Goal: Task Accomplishment & Management: Manage account settings

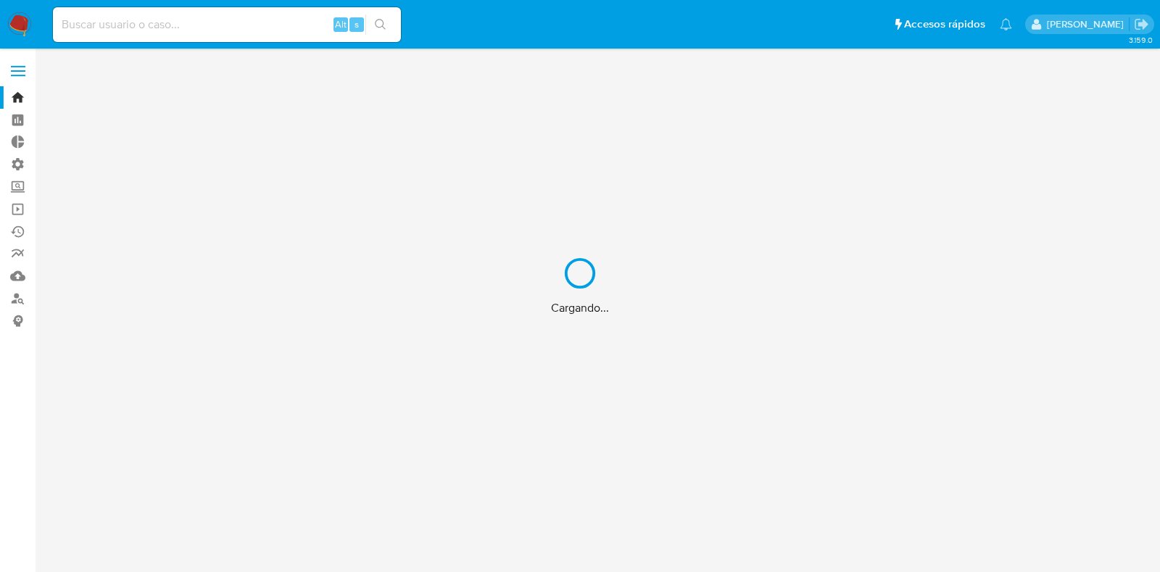
click at [19, 73] on div "Cargando..." at bounding box center [580, 286] width 1160 height 572
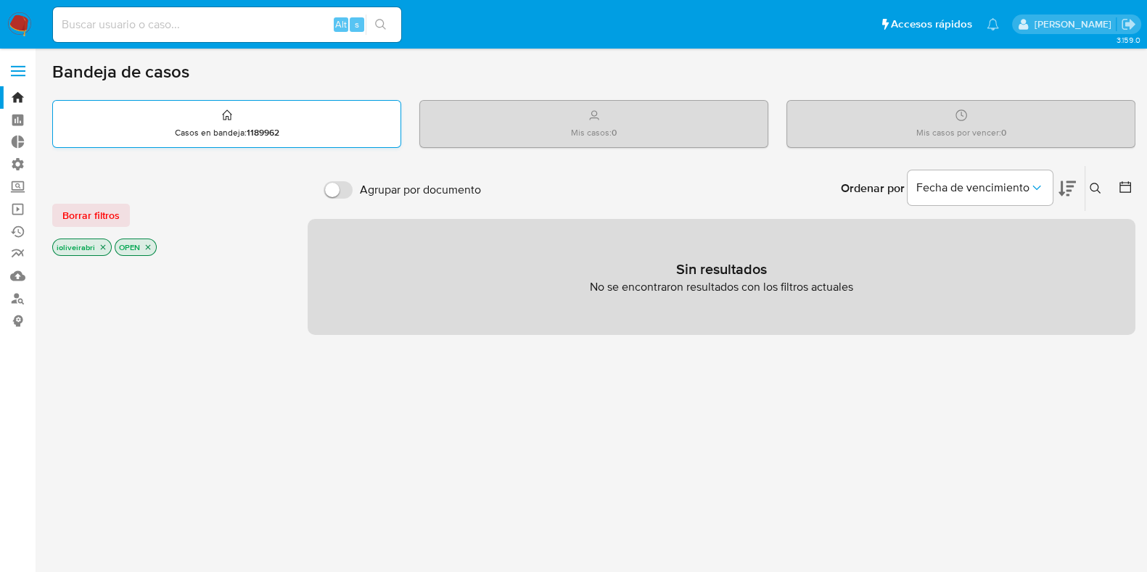
click at [252, 126] on strong "1189962" at bounding box center [263, 132] width 33 height 13
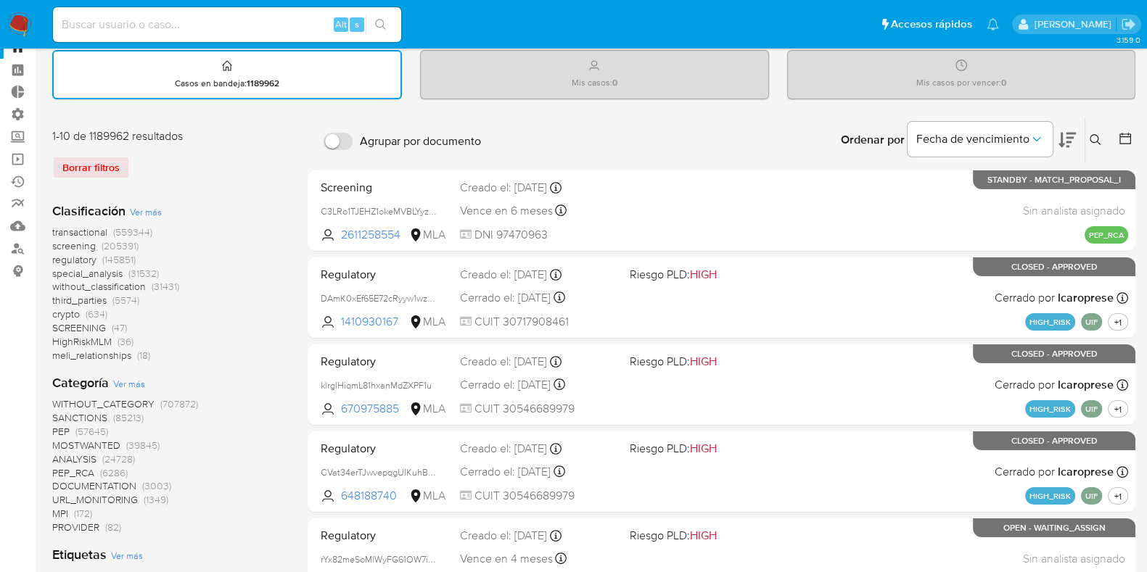
scroll to position [90, 0]
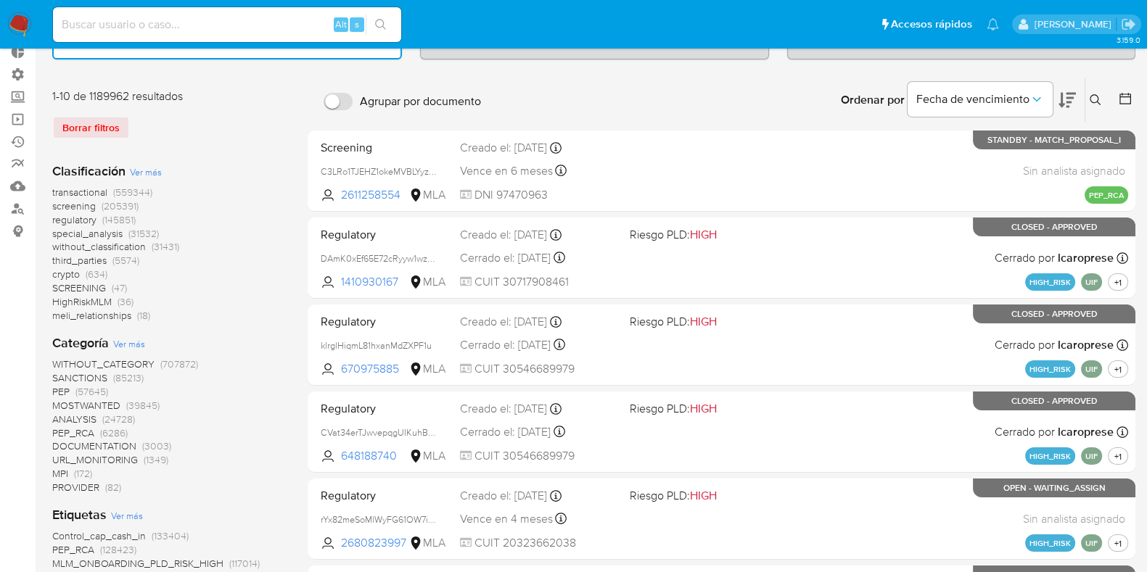
click at [108, 201] on span "(205391)" at bounding box center [120, 206] width 37 height 15
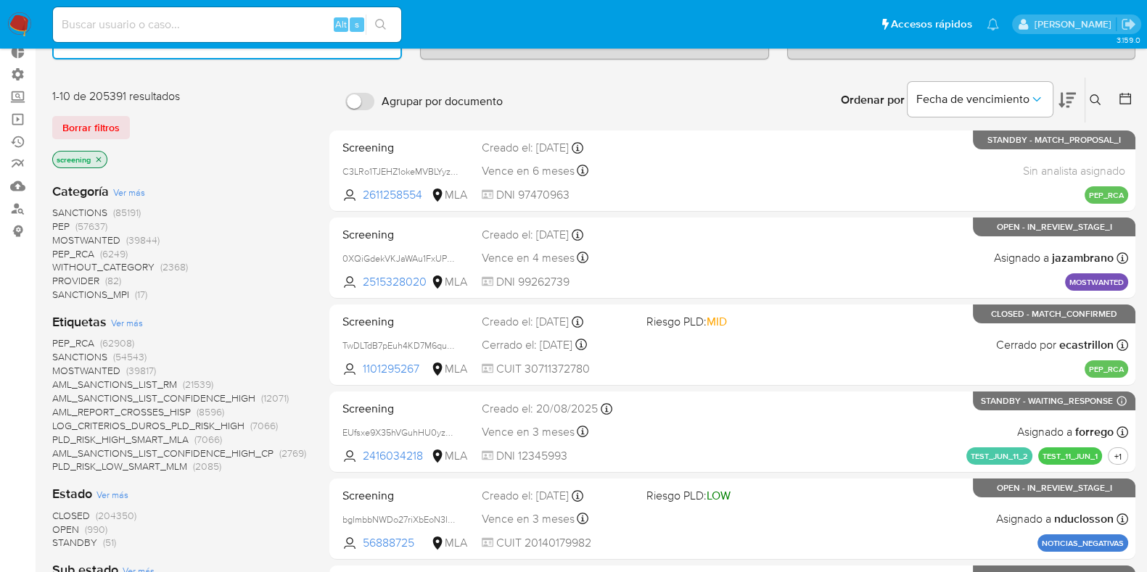
click at [102, 208] on span "SANCTIONS" at bounding box center [79, 212] width 55 height 15
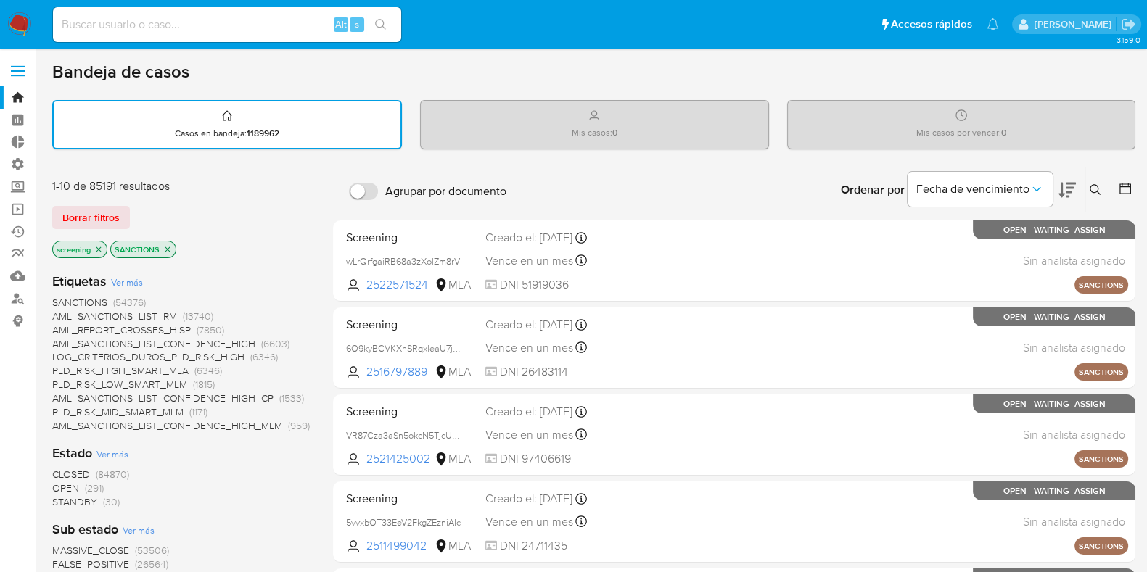
click at [964, 168] on div "Fecha de vencimiento" at bounding box center [979, 190] width 145 height 45
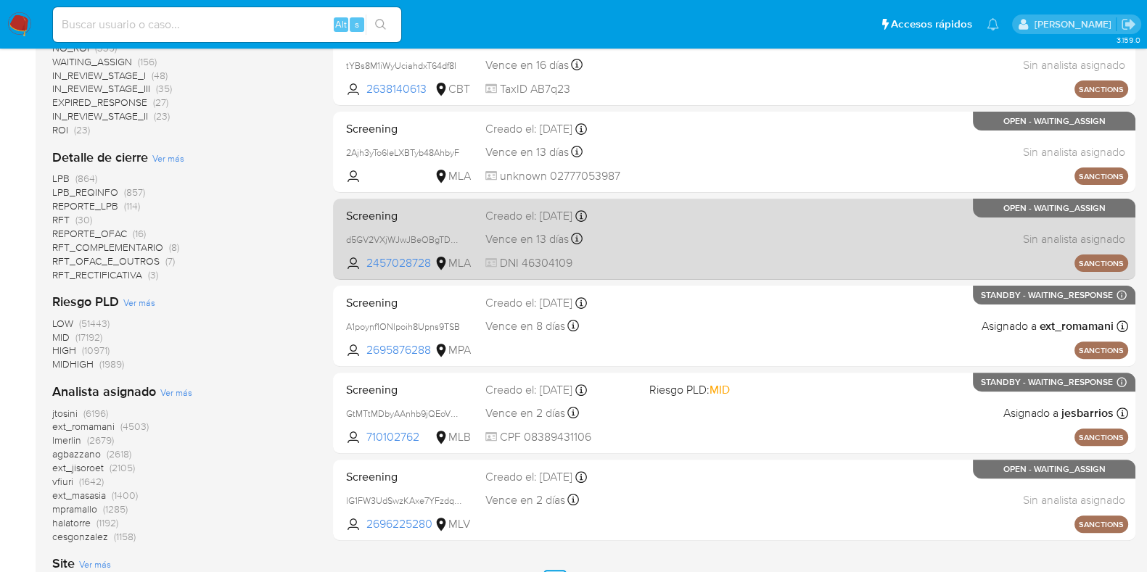
scroll to position [817, 0]
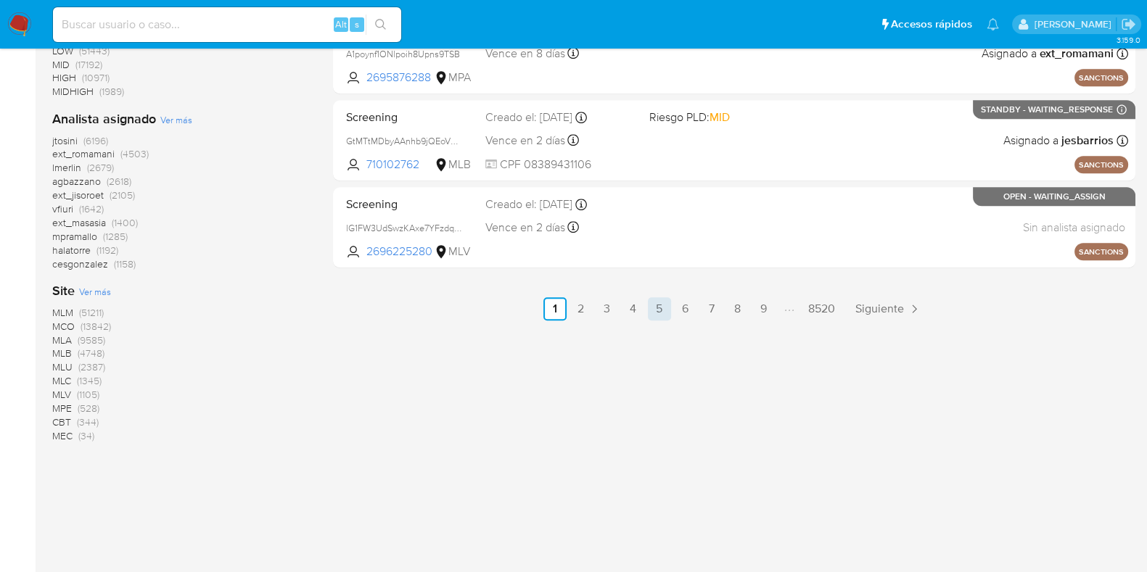
click at [670, 306] on link "5" at bounding box center [659, 308] width 23 height 23
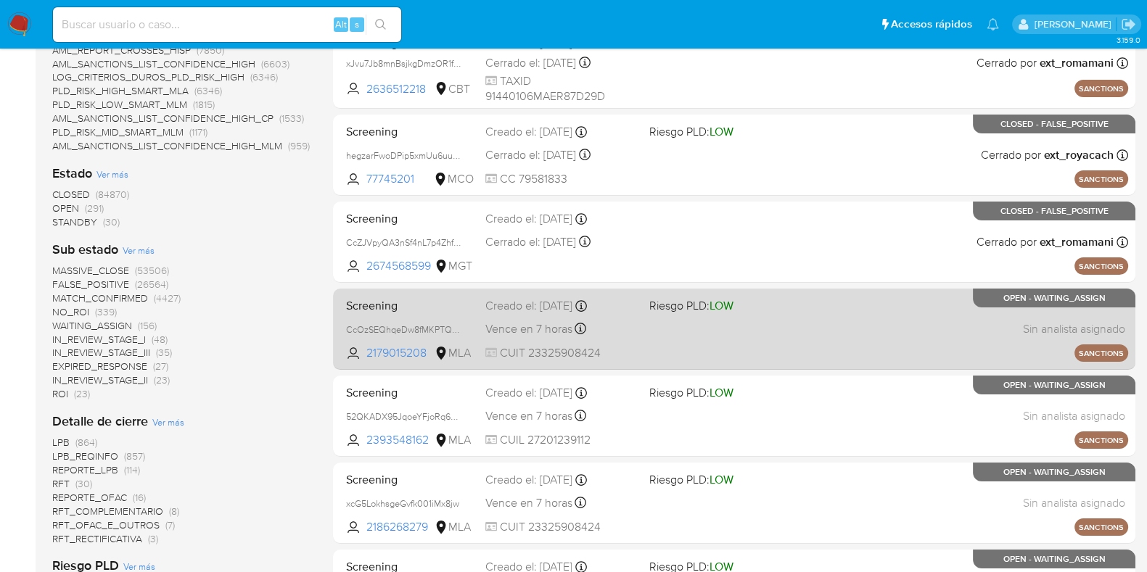
scroll to position [181, 0]
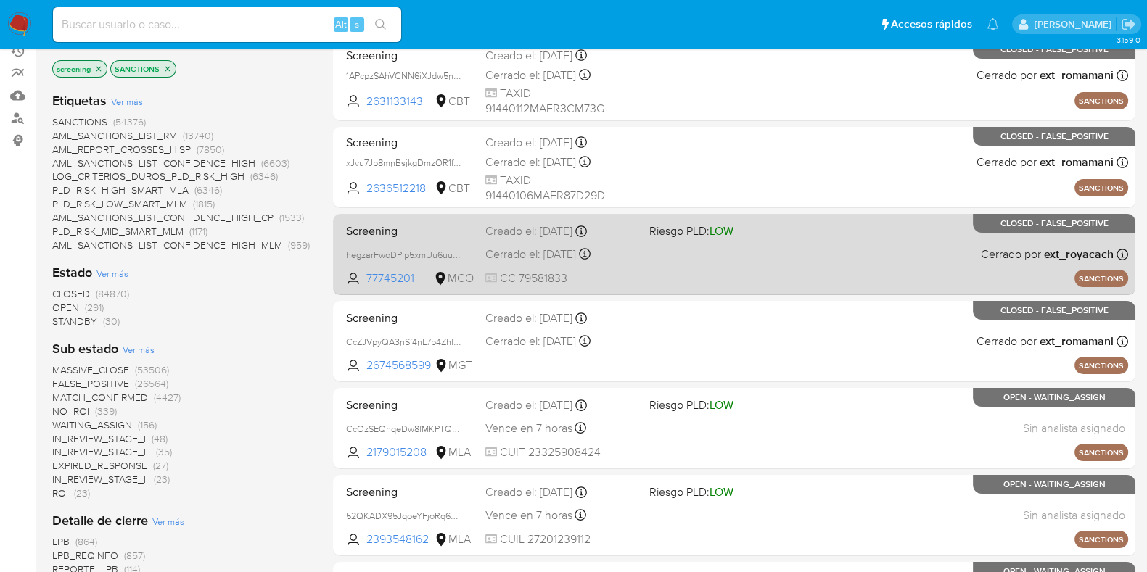
click at [801, 235] on div "Screening hegzarFwoDPip5xmUu6uuiQB 77745201 MCO Riesgo PLD: LOW Creado el: 13/0…" at bounding box center [734, 254] width 788 height 73
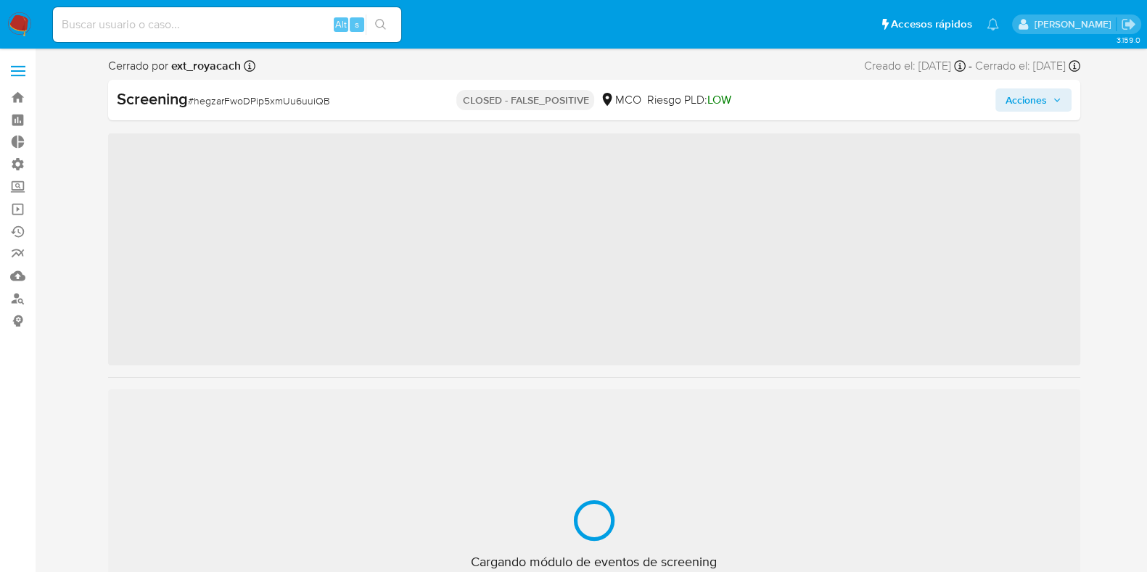
scroll to position [577, 0]
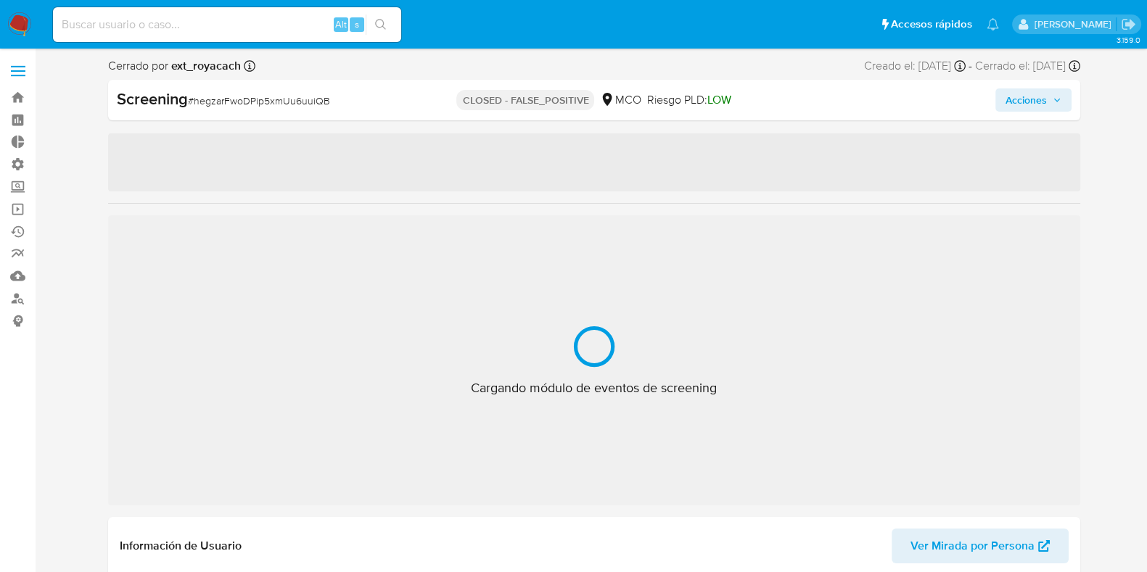
select select "10"
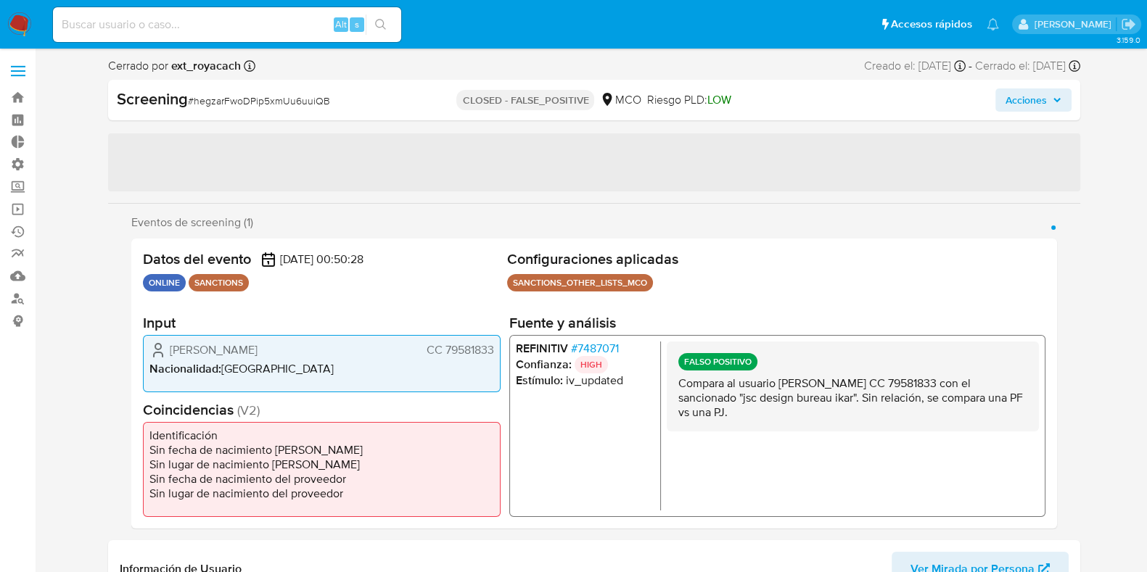
click at [526, 68] on div "Cerrado por ext_royacach Asignado el: [DATE] 08:37:37 Creado el: [DATE] Creado …" at bounding box center [594, 69] width 972 height 22
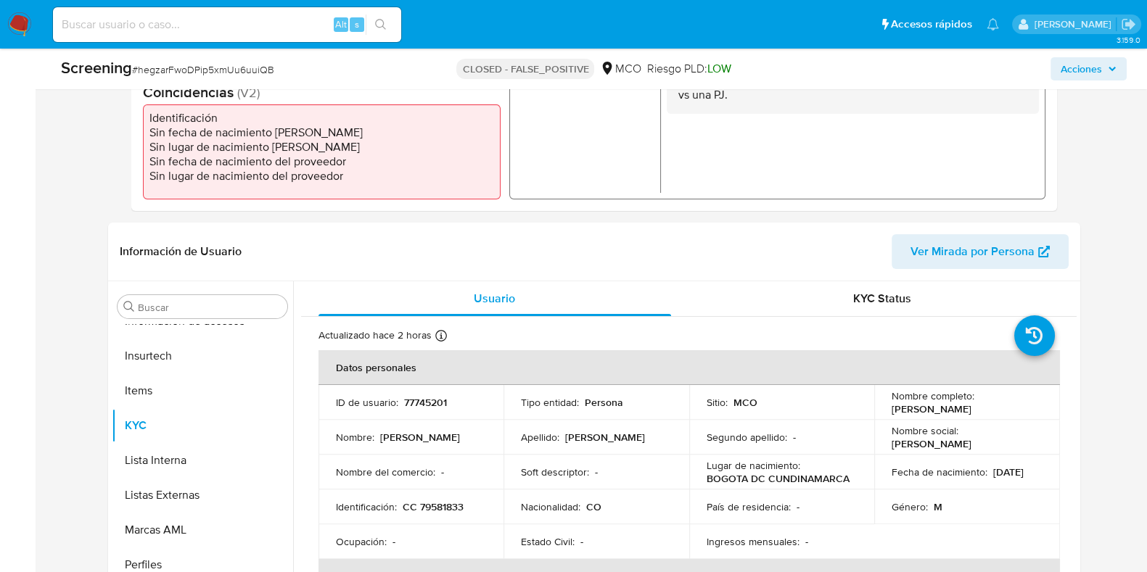
scroll to position [544, 0]
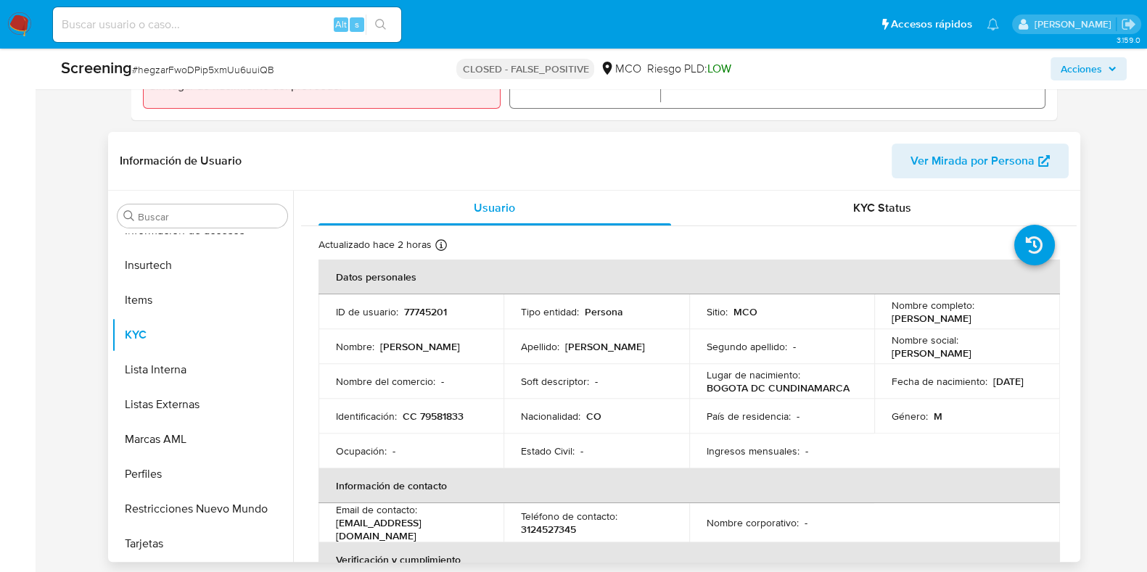
click at [426, 312] on p "77745201" at bounding box center [425, 311] width 43 height 13
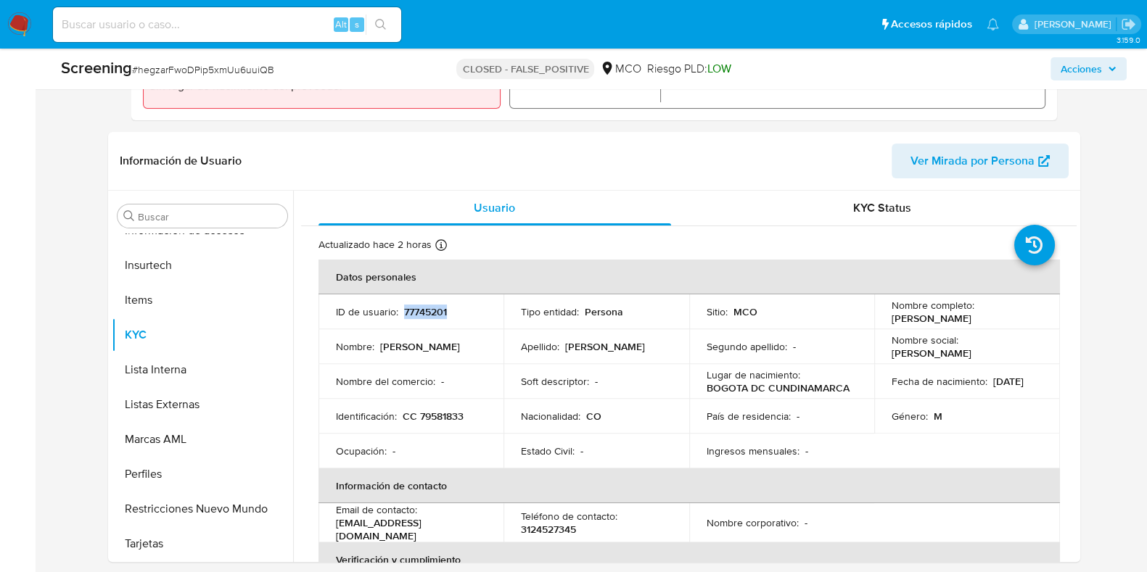
copy p "77745201"
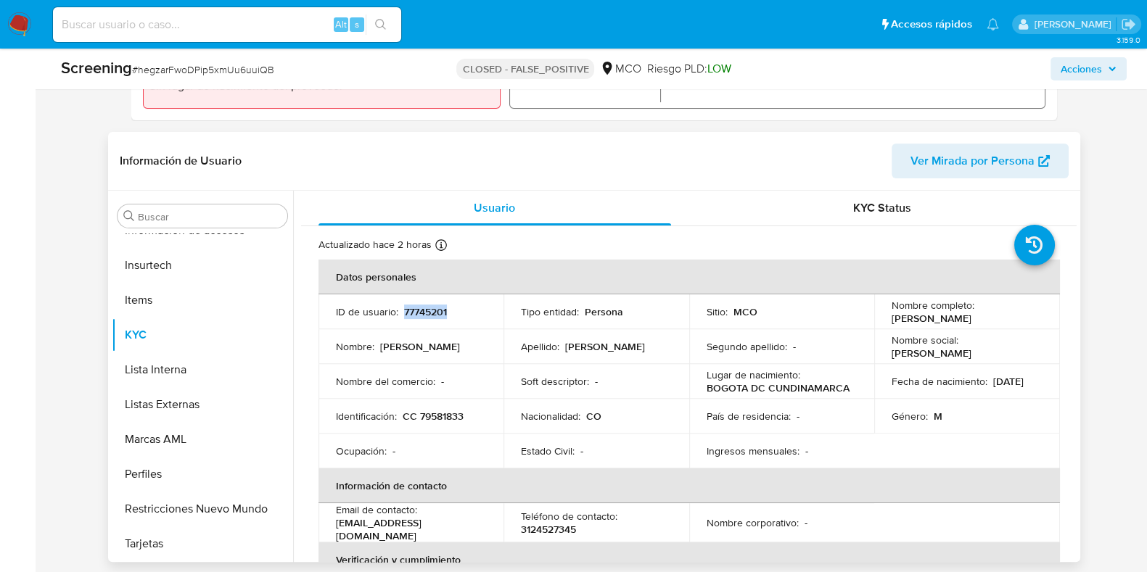
click at [426, 315] on p "77745201" at bounding box center [425, 311] width 43 height 13
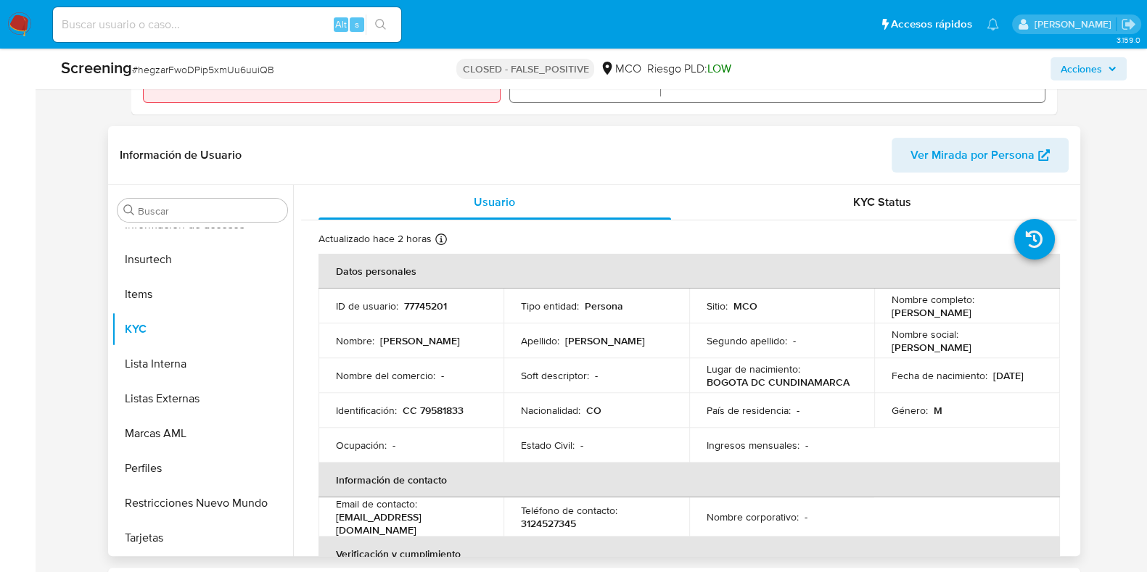
scroll to position [453, 0]
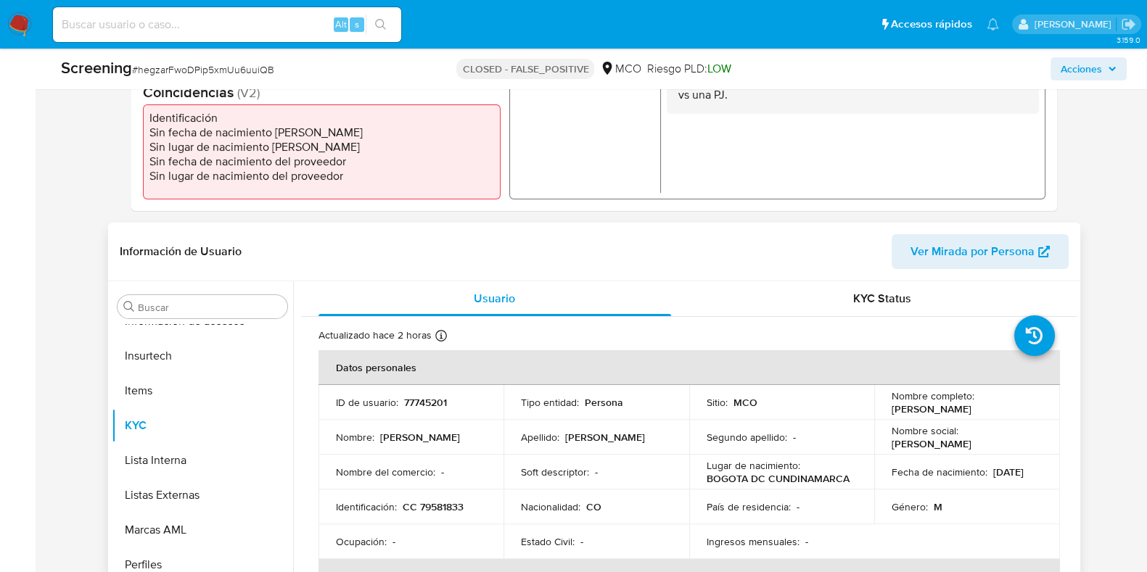
click at [431, 412] on td "ID de usuario : 77745201" at bounding box center [411, 402] width 186 height 35
click at [434, 402] on p "77745201" at bounding box center [425, 402] width 43 height 13
click at [435, 402] on p "77745201" at bounding box center [425, 402] width 43 height 13
copy p "77745201"
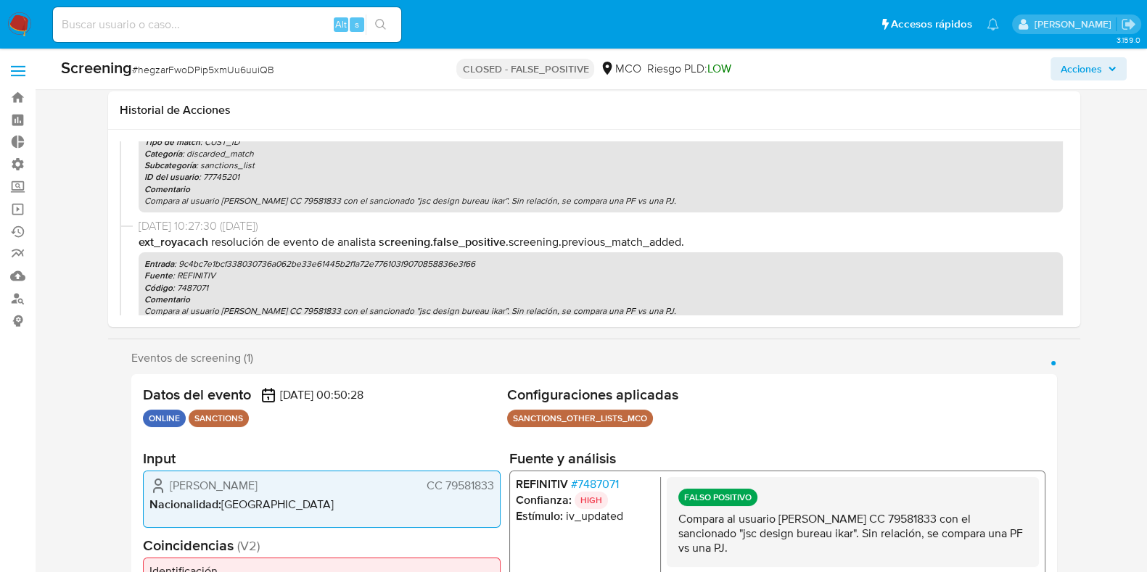
scroll to position [272, 0]
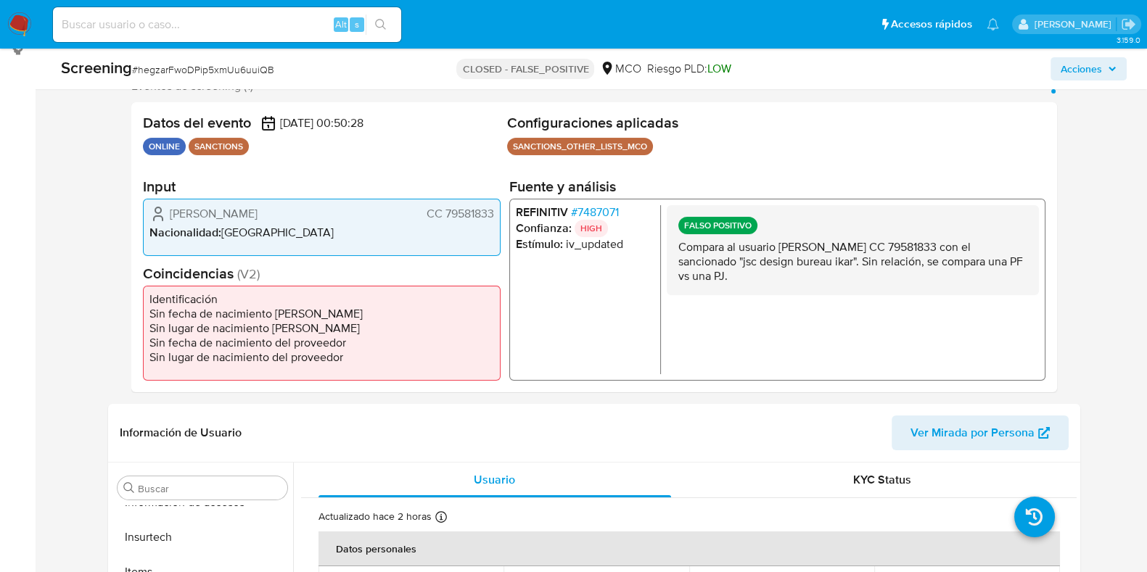
drag, startPoint x: 848, startPoint y: 270, endPoint x: 901, endPoint y: 284, distance: 54.9
click at [923, 284] on div "FALSO POSITIVO Compara al usuario [PERSON_NAME] CC 79581833 con el sancionado "…" at bounding box center [852, 250] width 372 height 90
click at [875, 284] on div "FALSO POSITIVO Compara al usuario [PERSON_NAME] CC 79581833 con el sancionado "…" at bounding box center [852, 250] width 372 height 90
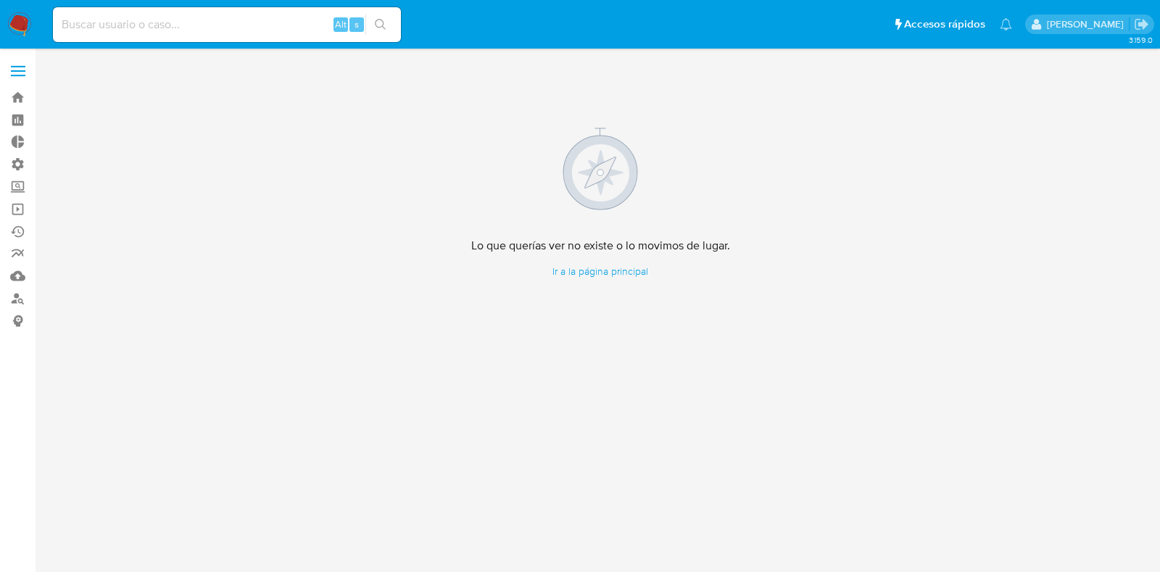
click at [226, 27] on input at bounding box center [227, 24] width 348 height 19
paste input "bx5DuPcyUcmJzRld95I5SJQz"
type input "bx5DuPcyUcmJzRld95I5SJQz"
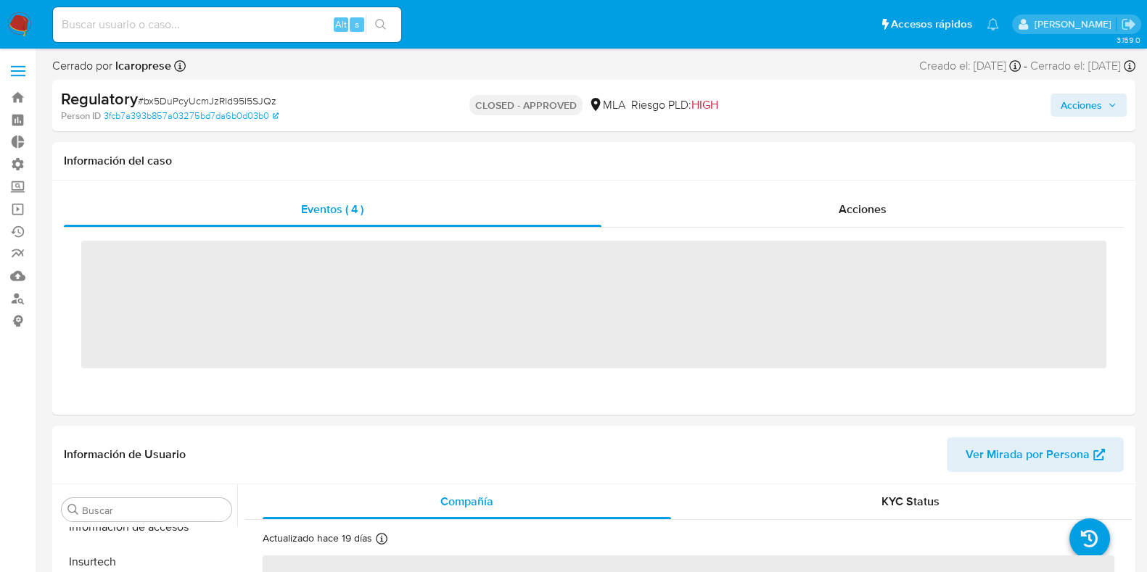
scroll to position [648, 0]
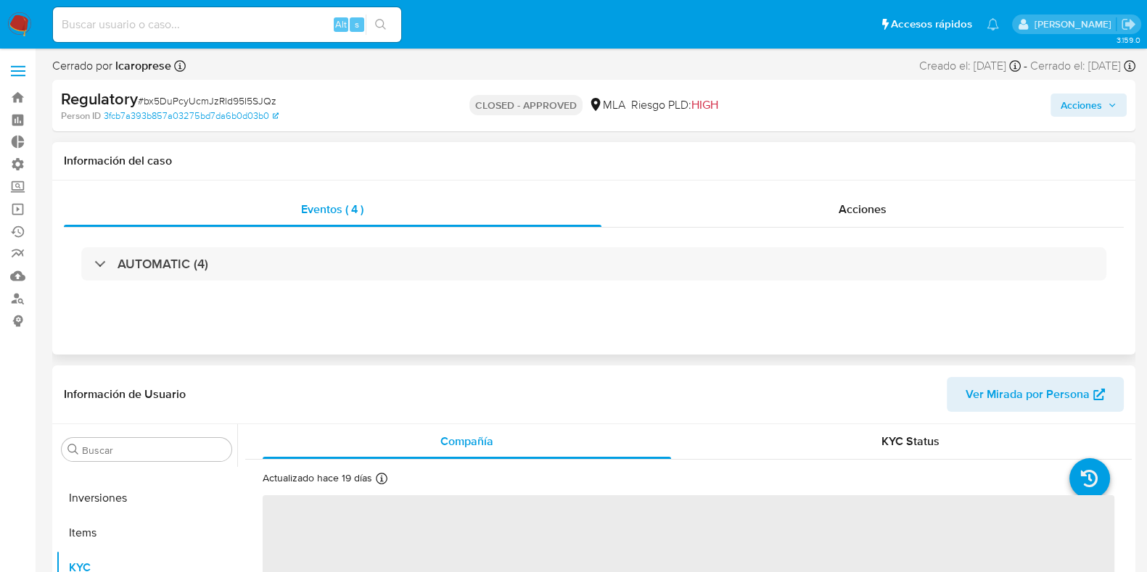
select select "10"
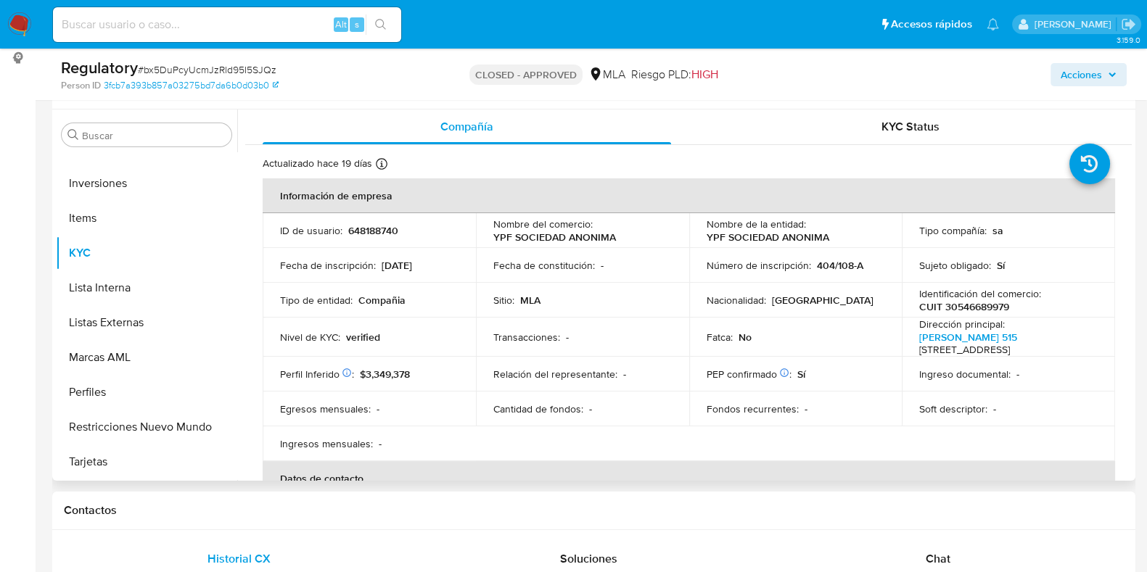
scroll to position [272, 0]
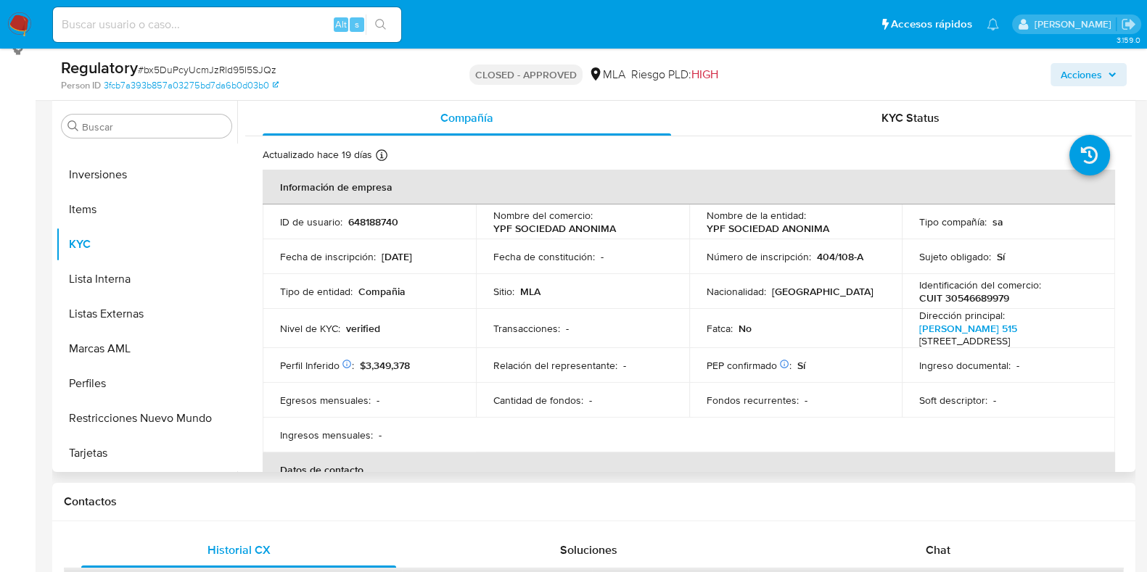
click at [518, 290] on div "Sitio : MLA" at bounding box center [582, 291] width 178 height 13
click at [526, 293] on p "MLA" at bounding box center [530, 291] width 20 height 13
click at [532, 292] on p "MLA" at bounding box center [530, 291] width 20 height 13
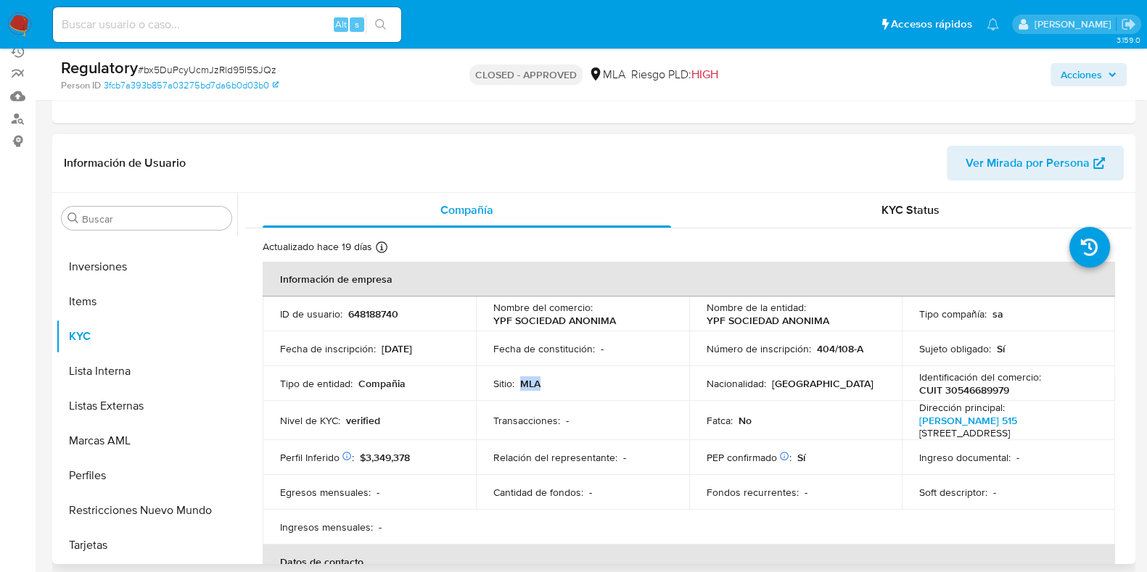
scroll to position [90, 0]
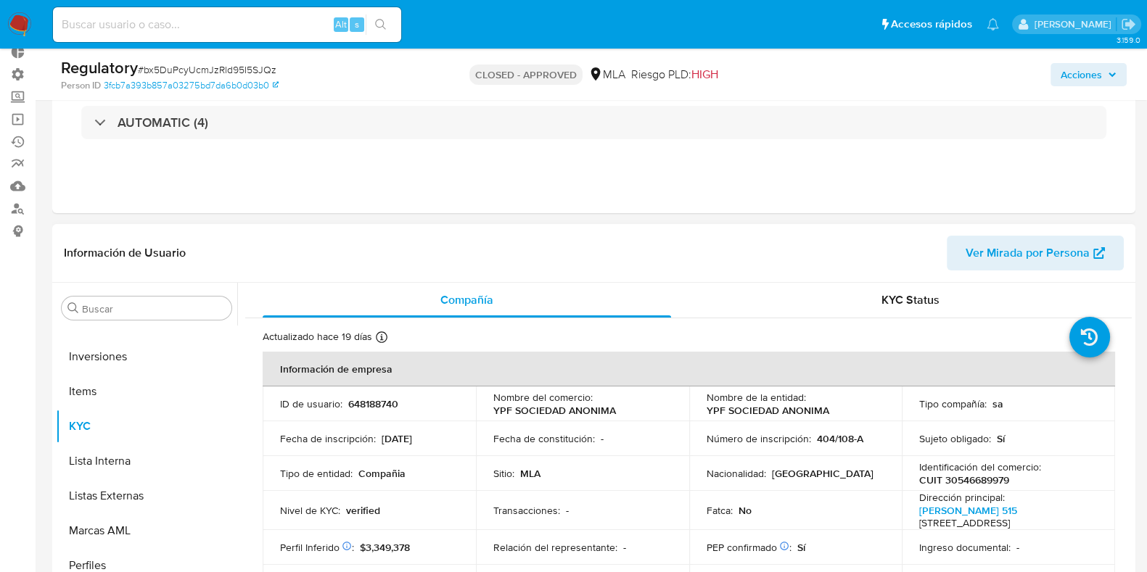
click at [387, 401] on p "648188740" at bounding box center [373, 403] width 50 height 13
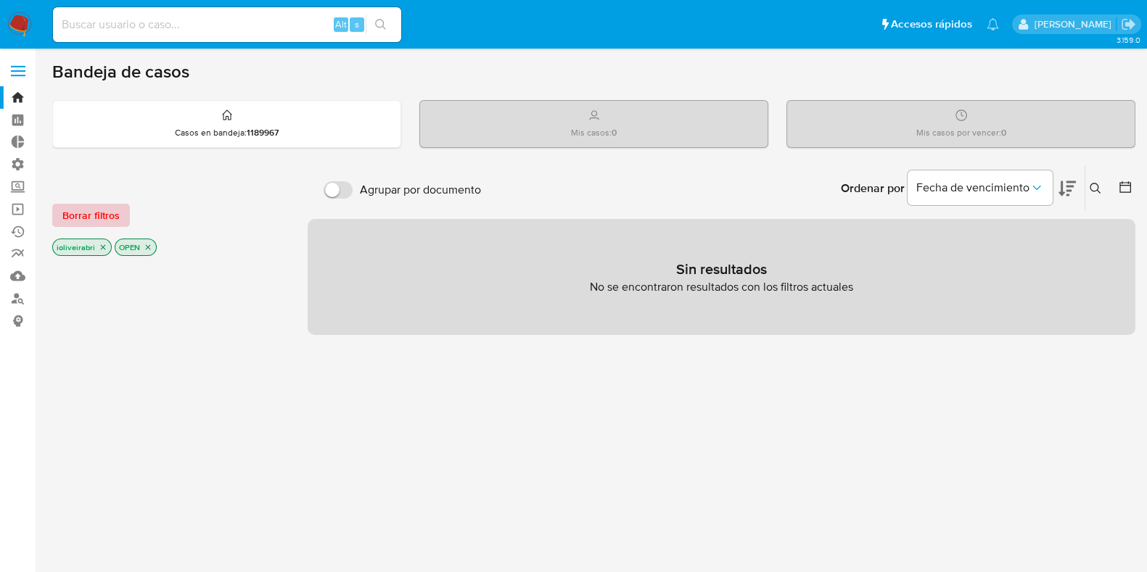
click at [109, 209] on span "Borrar filtros" at bounding box center [90, 215] width 57 height 20
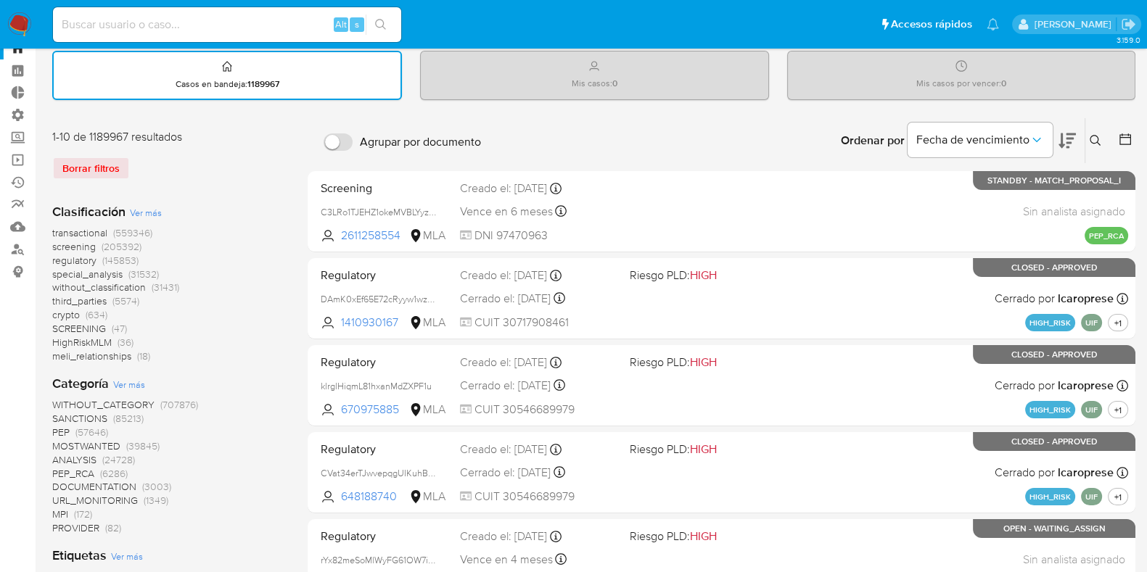
scroll to position [90, 0]
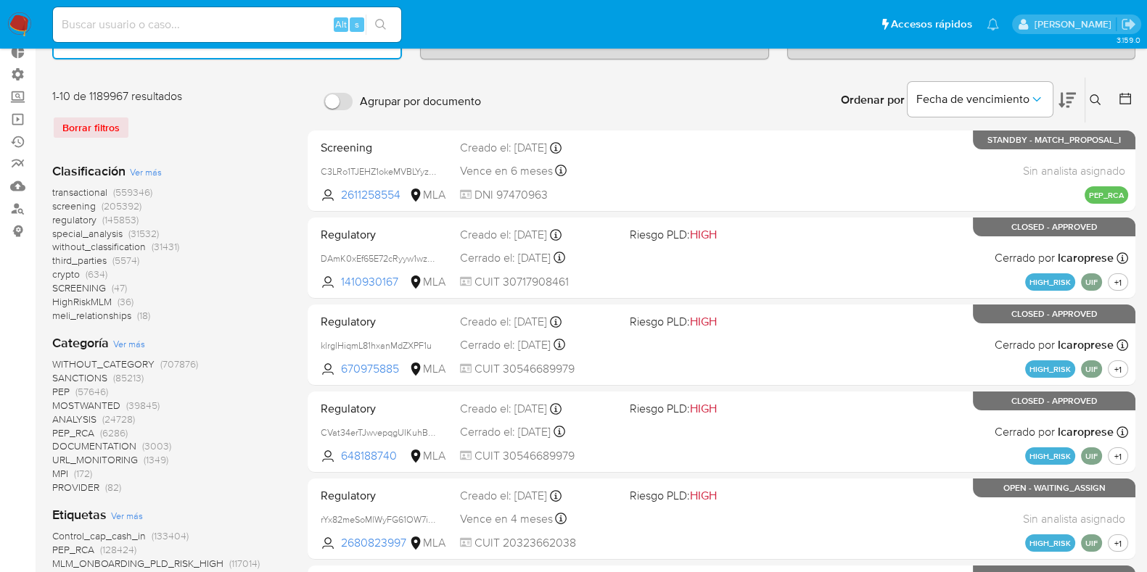
click at [88, 218] on span "regulatory" at bounding box center [74, 219] width 44 height 15
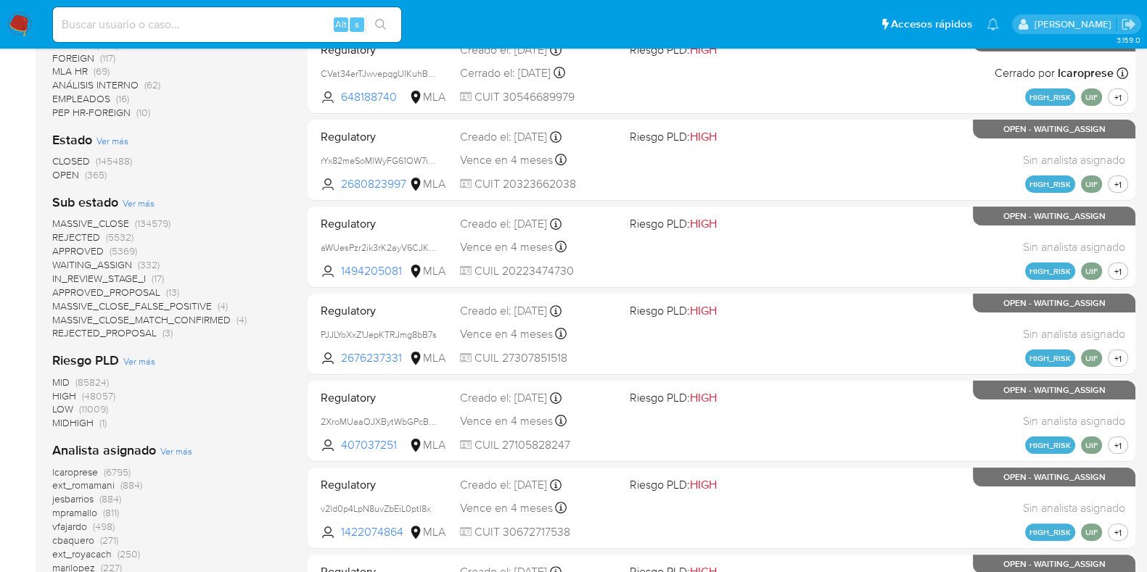
scroll to position [272, 0]
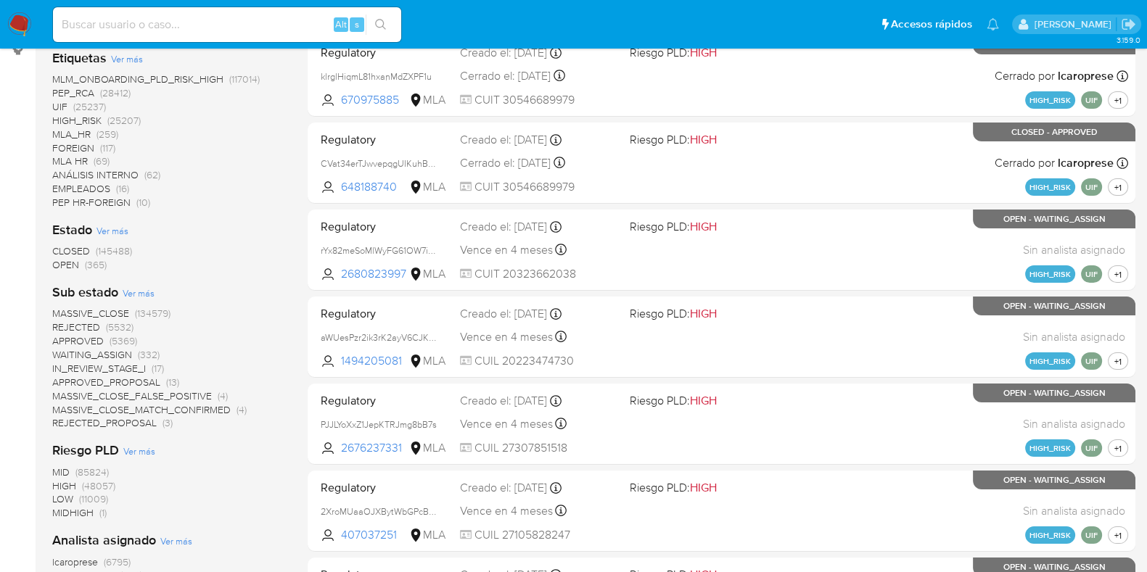
click at [118, 247] on span "(145488)" at bounding box center [114, 251] width 36 height 15
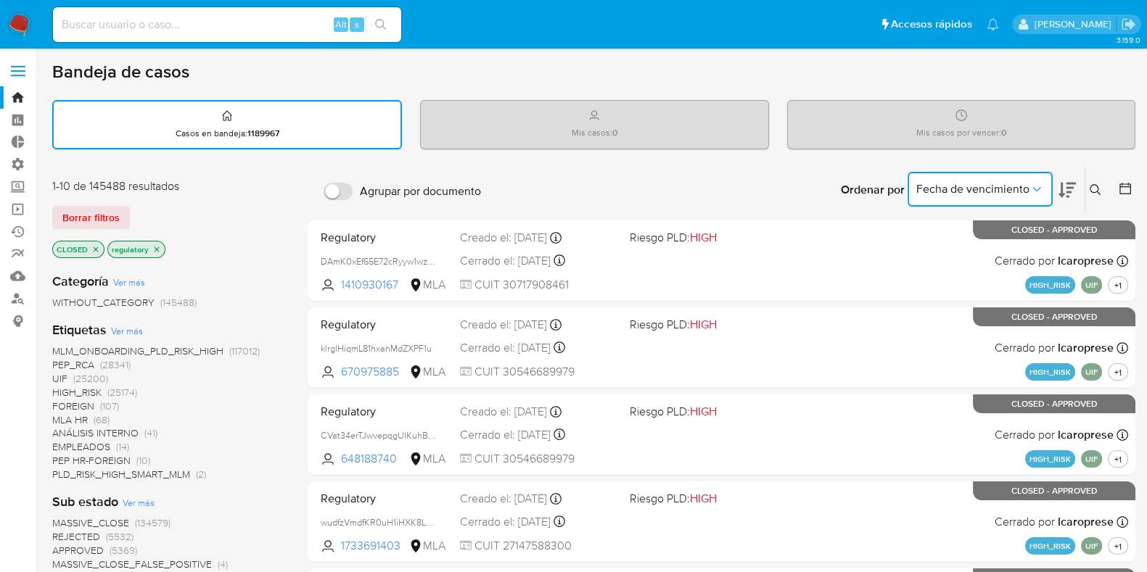
click at [1033, 189] on icon "Ordenar por" at bounding box center [1036, 189] width 15 height 15
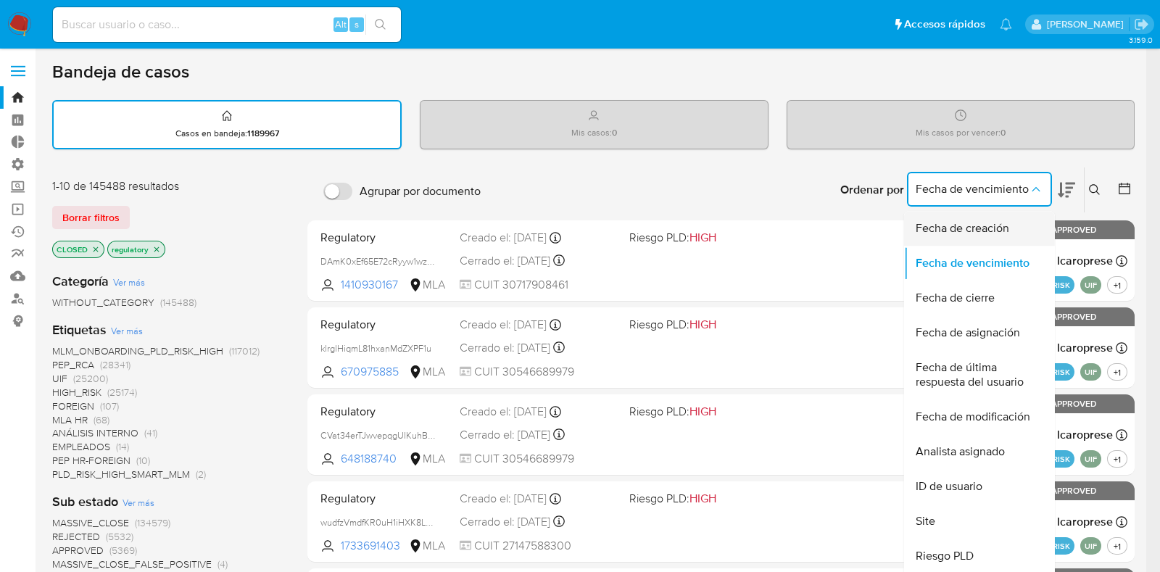
click at [1001, 241] on div "Fecha de creación" at bounding box center [975, 228] width 119 height 35
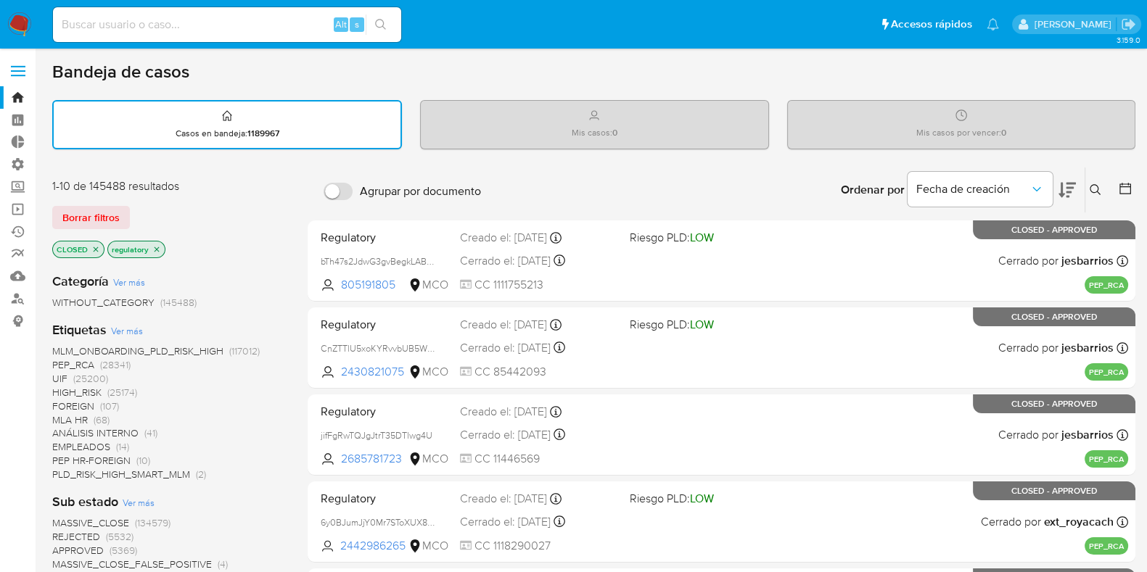
click at [1073, 186] on icon at bounding box center [1066, 190] width 17 height 15
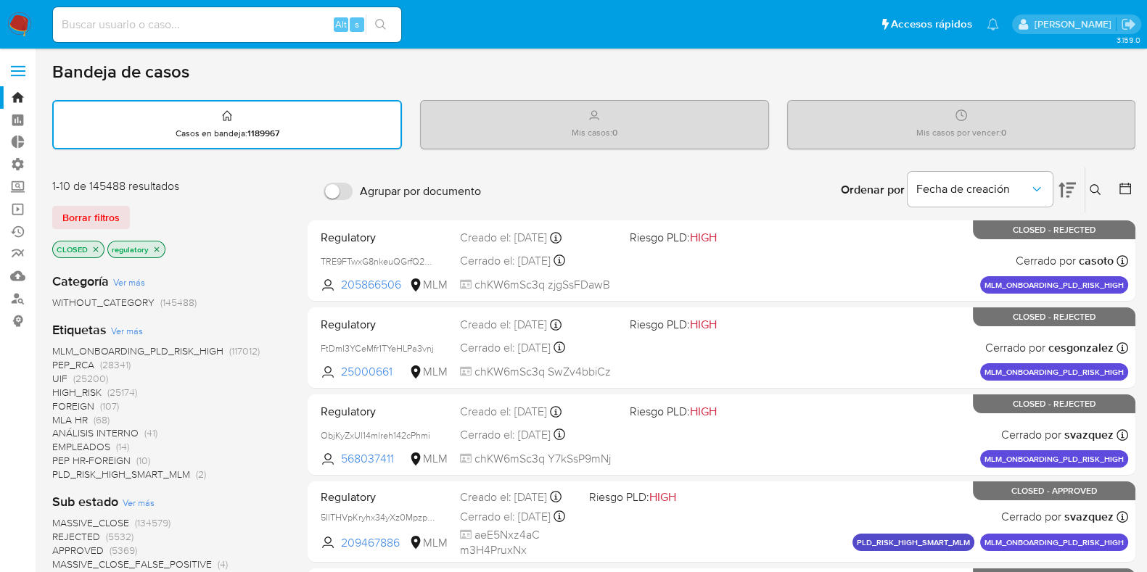
click at [1121, 183] on icon at bounding box center [1125, 189] width 12 height 12
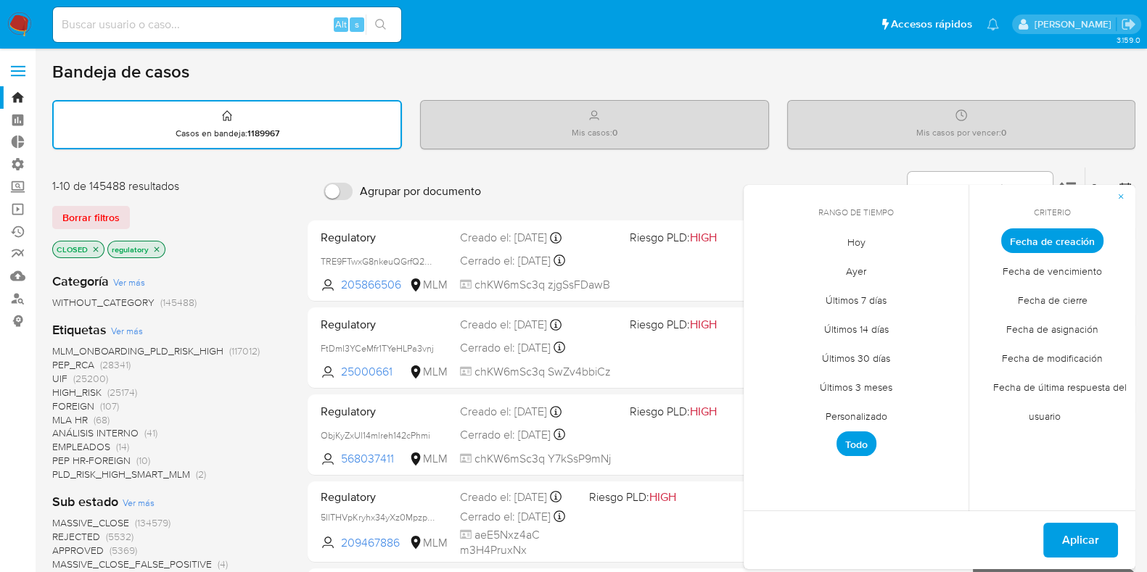
click at [869, 360] on span "Últimos 30 días" at bounding box center [855, 358] width 99 height 30
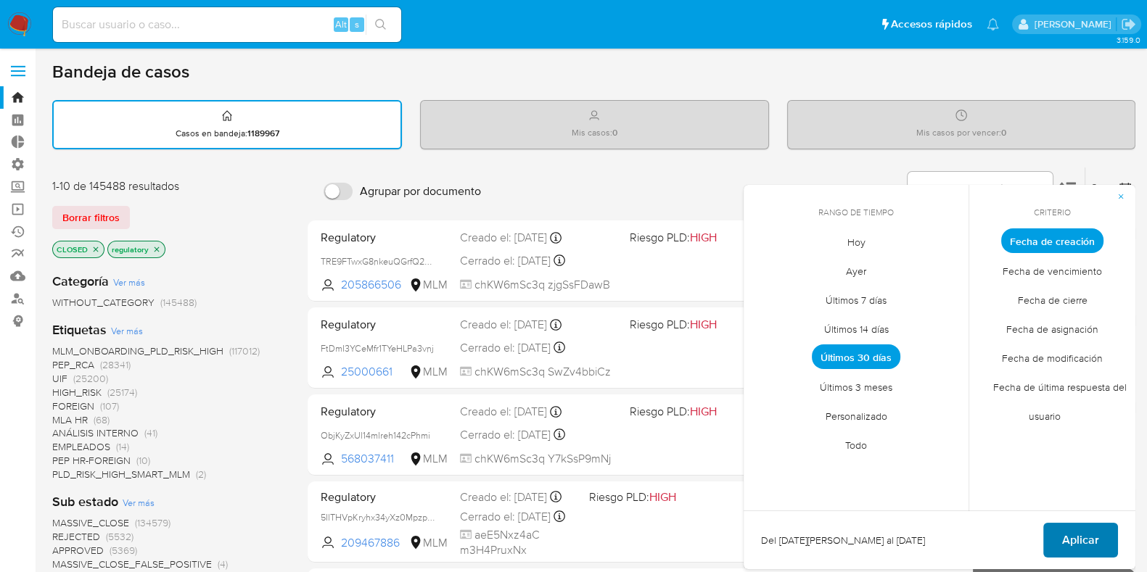
click at [1102, 525] on button "Aplicar" at bounding box center [1080, 540] width 75 height 35
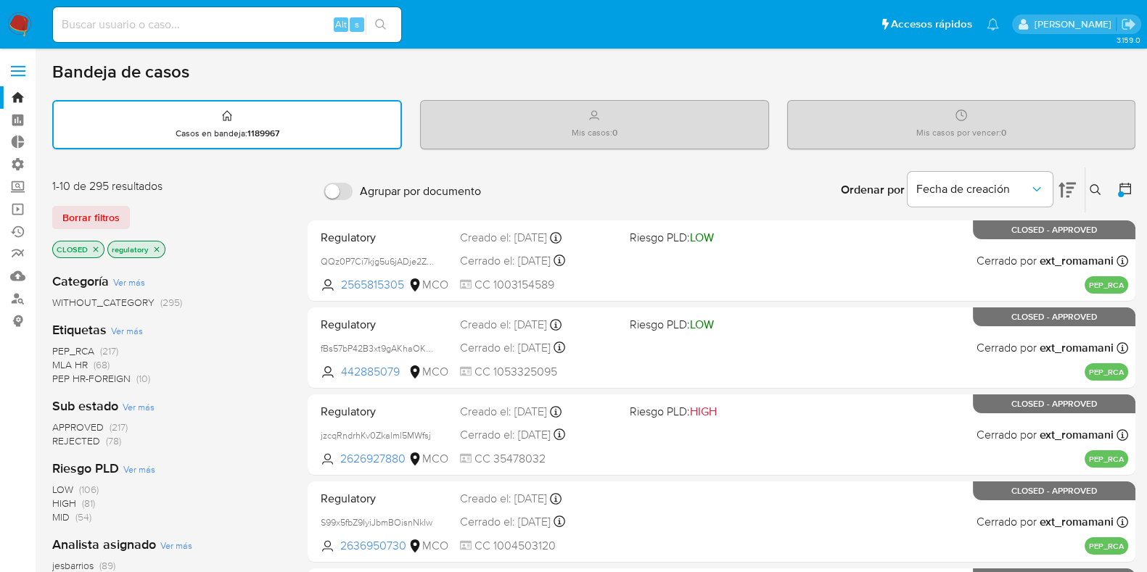
drag, startPoint x: 1139, startPoint y: 181, endPoint x: 1131, endPoint y: 181, distance: 8.7
click at [1130, 181] on icon at bounding box center [1125, 188] width 15 height 15
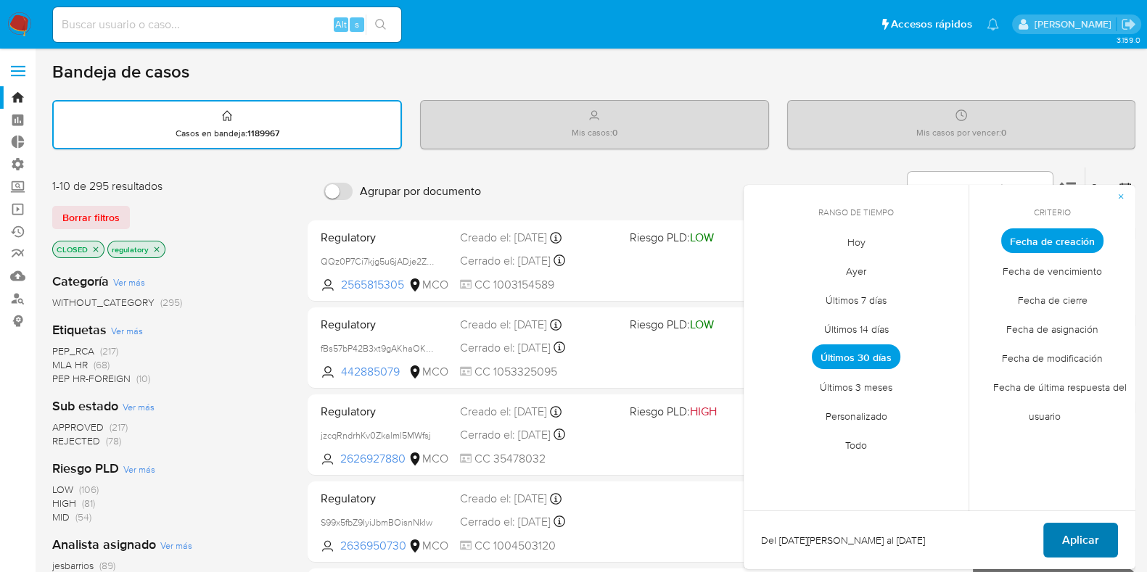
click at [1078, 537] on span "Aplicar" at bounding box center [1080, 540] width 37 height 32
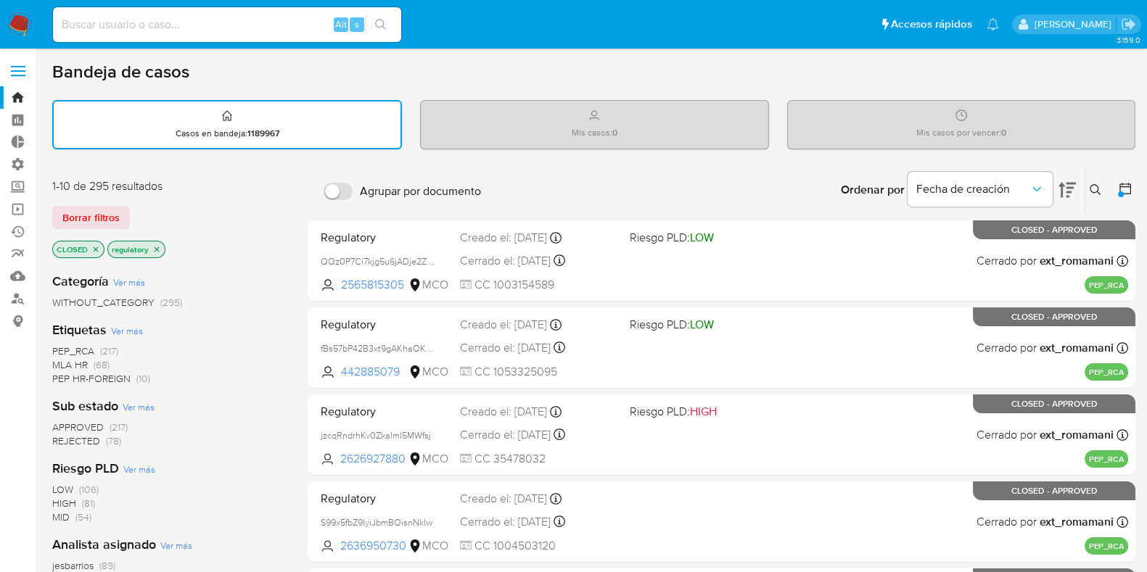
drag, startPoint x: 48, startPoint y: 181, endPoint x: 167, endPoint y: 189, distance: 119.2
click at [165, 186] on div "1-10 de 295 resultados" at bounding box center [168, 186] width 232 height 16
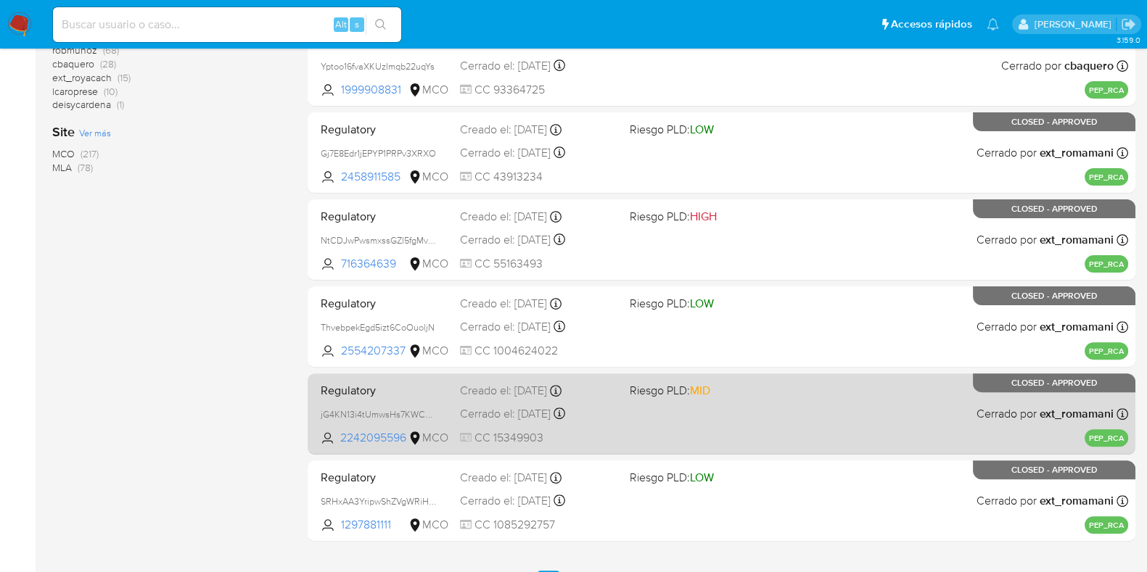
scroll to position [624, 0]
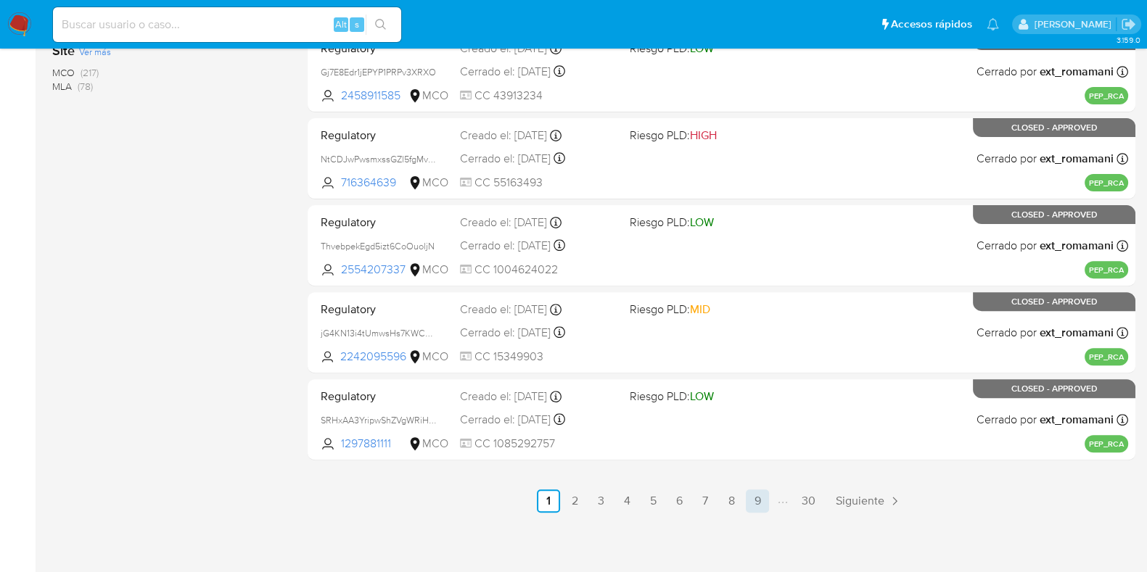
click at [753, 498] on link "9" at bounding box center [756, 500] width 23 height 23
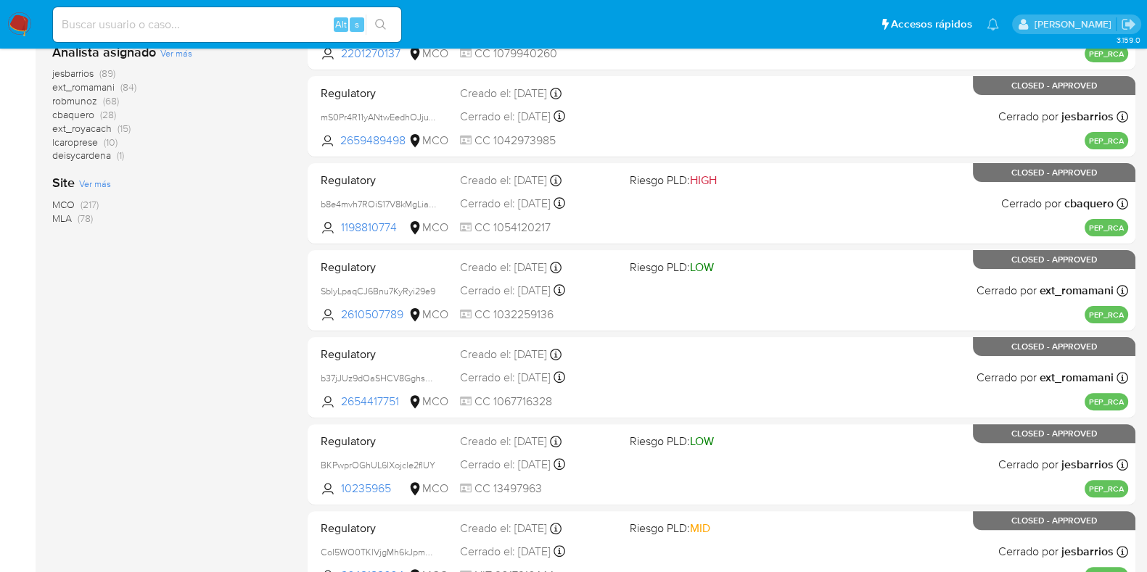
scroll to position [352, 0]
